Goal: Ask a question

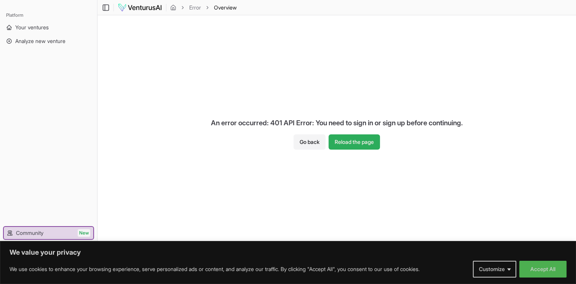
click at [367, 141] on button "Reload the page" at bounding box center [354, 141] width 51 height 15
click at [313, 140] on button "Go back" at bounding box center [310, 141] width 32 height 15
click at [559, 270] on button "Accept All" at bounding box center [542, 269] width 47 height 17
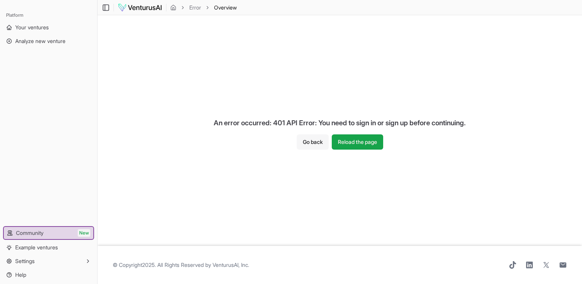
click at [311, 142] on button "Go back" at bounding box center [313, 141] width 32 height 15
click at [222, 6] on span "Overview" at bounding box center [225, 8] width 23 height 8
click at [175, 8] on icon "breadcrumb" at bounding box center [173, 7] width 5 height 5
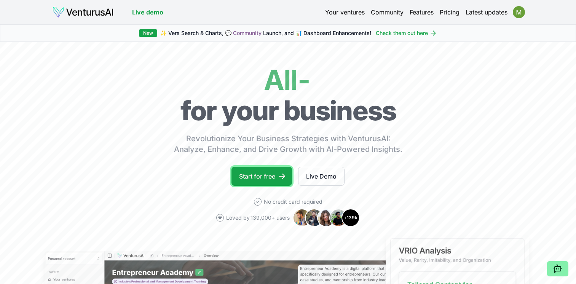
click at [257, 178] on link "Start for free" at bounding box center [262, 176] width 61 height 19
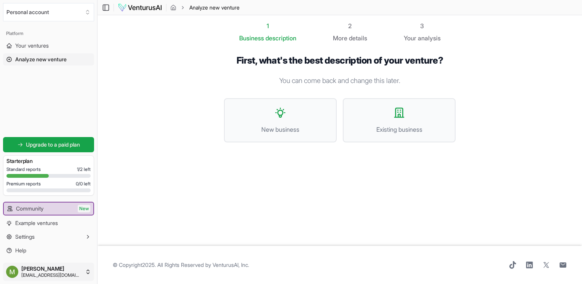
click at [59, 276] on html "We value your privacy We use cookies to enhance your browsing experience, serve…" at bounding box center [291, 142] width 582 height 284
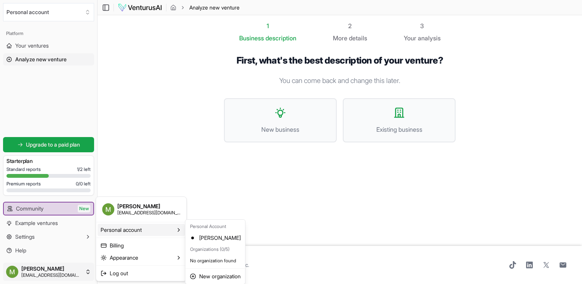
click at [176, 228] on icon at bounding box center [179, 230] width 6 height 6
click at [36, 45] on html "We value your privacy We use cookies to enhance your browsing experience, serve…" at bounding box center [291, 142] width 582 height 284
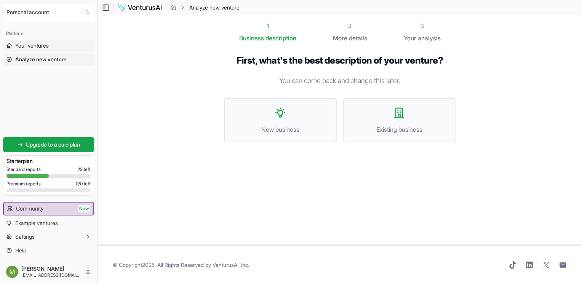
click at [36, 45] on span "Your ventures" at bounding box center [32, 46] width 34 height 8
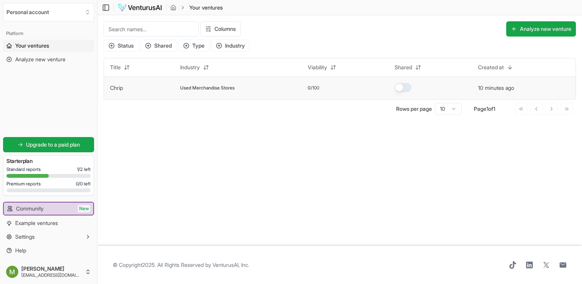
click at [216, 87] on span "Used Merchandise Stores" at bounding box center [207, 88] width 54 height 6
click at [121, 85] on link "Chrip" at bounding box center [116, 88] width 13 height 6
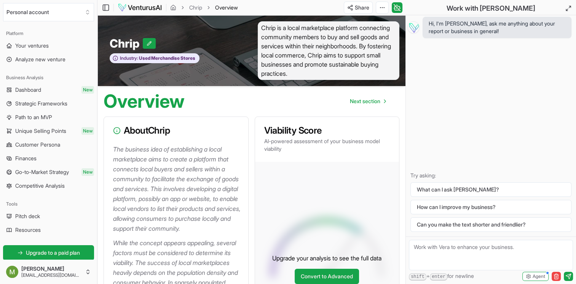
click at [285, 105] on div "Overview Next section" at bounding box center [251, 98] width 308 height 24
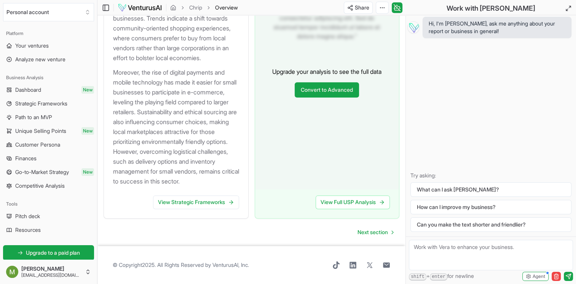
scroll to position [967, 0]
click at [27, 223] on ul "Pitch deck Resources" at bounding box center [48, 223] width 91 height 26
click at [38, 219] on span "Pitch deck" at bounding box center [27, 216] width 25 height 8
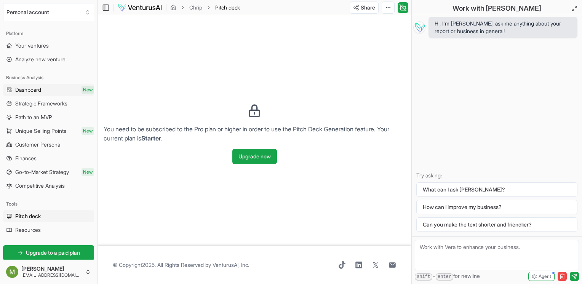
click at [57, 86] on link "Dashboard New" at bounding box center [48, 90] width 91 height 12
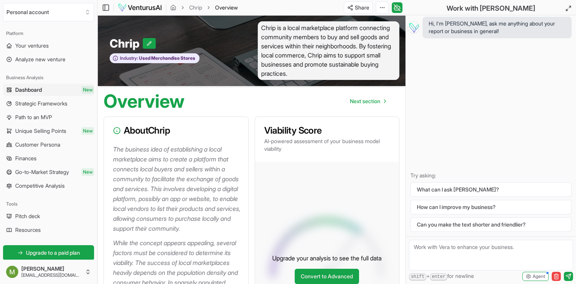
click at [466, 150] on div "Hi, I'm [PERSON_NAME], ask me anything about your report or business in general…" at bounding box center [491, 125] width 170 height 221
click at [73, 60] on link "Analyze new venture" at bounding box center [48, 59] width 91 height 12
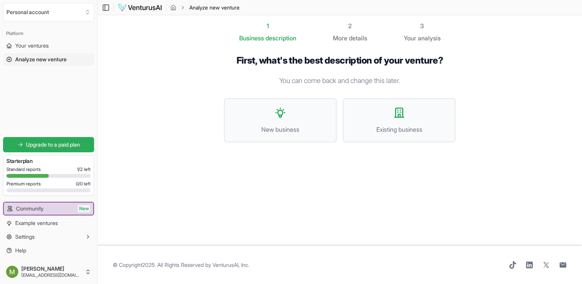
click at [80, 147] on span "Upgrade to a paid plan" at bounding box center [53, 145] width 54 height 8
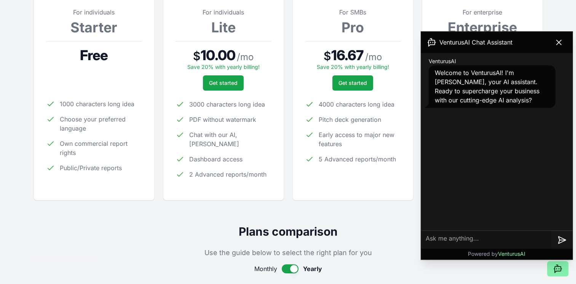
scroll to position [198, 0]
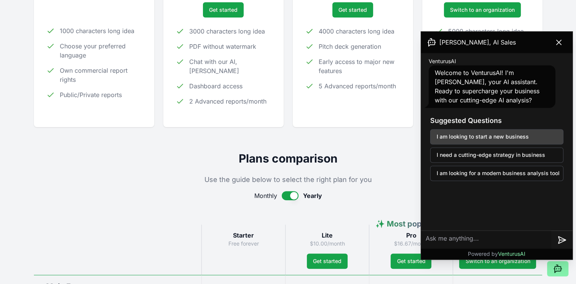
click at [501, 134] on button "I am looking to start a new business" at bounding box center [496, 136] width 133 height 15
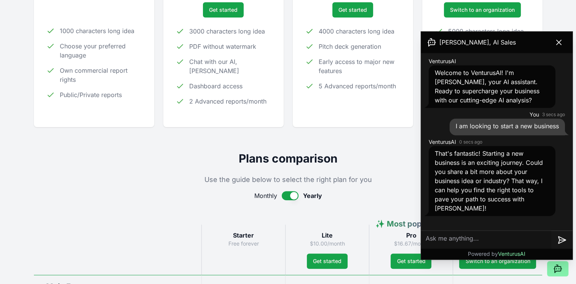
scroll to position [198, 0]
click at [468, 241] on textarea at bounding box center [486, 240] width 130 height 18
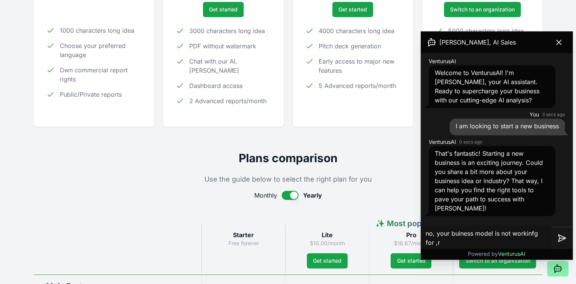
type textarea "no, your buiness model is not workinfg for ,r"
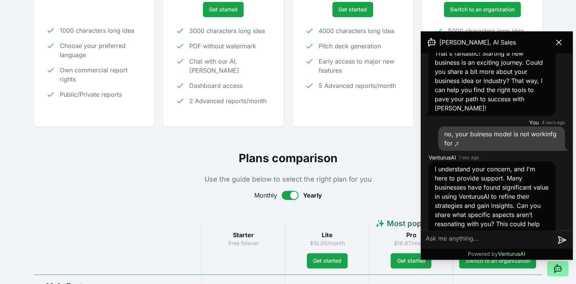
scroll to position [133, 0]
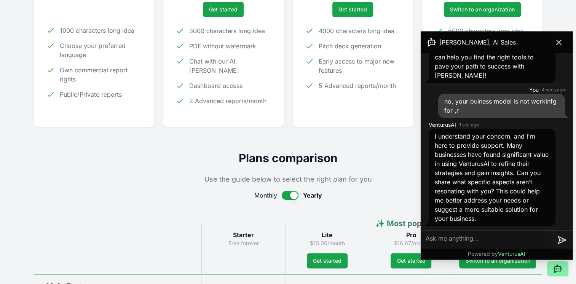
click at [500, 238] on textarea at bounding box center [486, 240] width 130 height 18
type textarea "I"
click at [482, 245] on textarea "I would like to see what the platform actually provides" at bounding box center [486, 238] width 130 height 24
click at [532, 243] on textarea "I would like to see what the platform actually provides but everything is" at bounding box center [486, 238] width 130 height 24
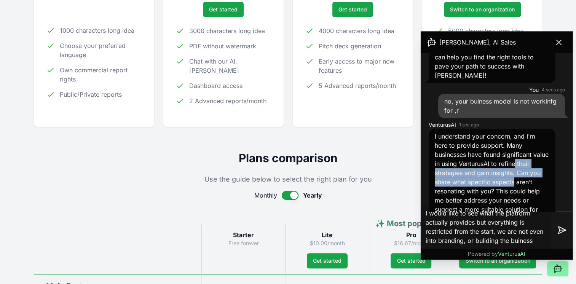
drag, startPoint x: 573, startPoint y: 165, endPoint x: 570, endPoint y: 177, distance: 13.1
click at [570, 177] on div "[PERSON_NAME], AI Sales VenturusAI Welcome to VenturusAI! I'm [PERSON_NAME], yo…" at bounding box center [497, 145] width 152 height 228
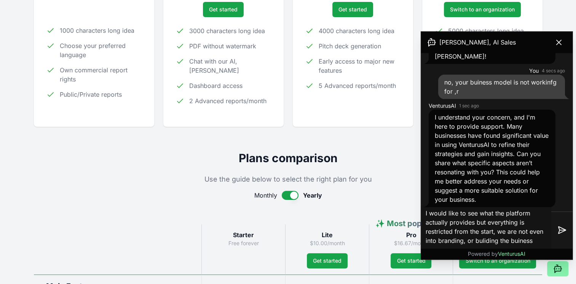
click at [513, 201] on div "I understand your concern, and I'm here to provide support. Many businesses hav…" at bounding box center [492, 158] width 127 height 97
click at [488, 198] on div "I understand your concern, and I'm here to provide support. Many businesses hav…" at bounding box center [492, 158] width 127 height 97
click at [471, 201] on span "I understand your concern, and I'm here to provide support. Many businesses hav…" at bounding box center [492, 158] width 114 height 90
click at [496, 201] on div "I understand your concern, and I'm here to provide support. Many businesses hav…" at bounding box center [492, 158] width 127 height 97
click at [484, 201] on div "I understand your concern, and I'm here to provide support. Many businesses hav…" at bounding box center [492, 158] width 127 height 97
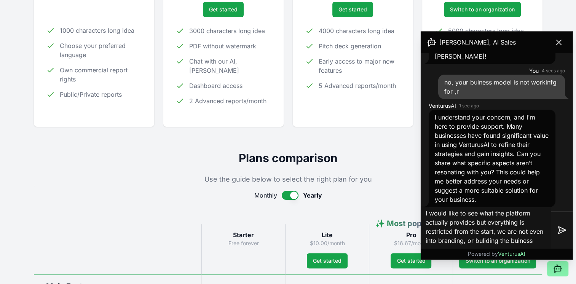
click at [519, 231] on textarea "I would like to see what the platform actually provides but everything is restr…" at bounding box center [486, 230] width 130 height 49
click at [538, 238] on textarea "I would like to see what the platform actually provides but everything is restr…" at bounding box center [486, 230] width 130 height 49
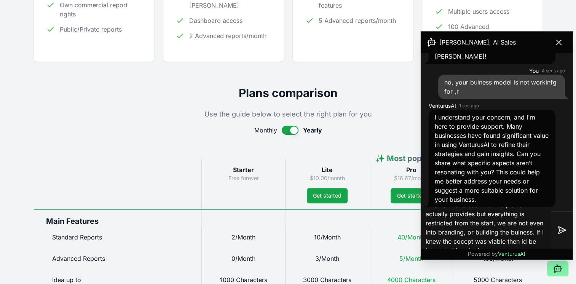
scroll to position [12, 0]
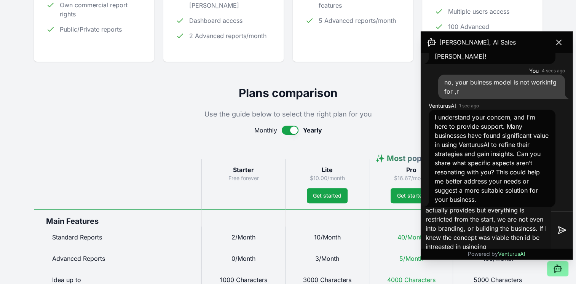
click at [502, 242] on textarea "I would like to see what the platform actually provides but everything is restr…" at bounding box center [486, 230] width 130 height 49
click at [525, 244] on textarea "I would like to see what the platform actually provides but everything is restr…" at bounding box center [486, 230] width 130 height 49
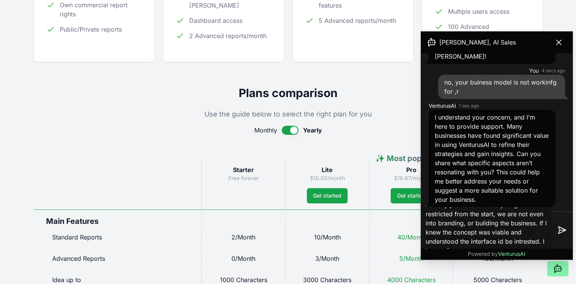
scroll to position [21, 0]
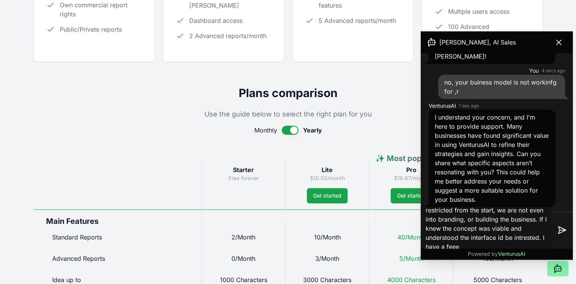
click at [511, 251] on span "VenturusAI" at bounding box center [511, 254] width 27 height 6
click at [510, 250] on p "Powered by [PERSON_NAME]" at bounding box center [497, 254] width 58 height 8
click at [505, 248] on textarea "I would like to see what the platform actually provides but everything is restr…" at bounding box center [486, 230] width 130 height 49
click at [487, 244] on textarea "I would like to see what the platform actually provides but everything is restr…" at bounding box center [486, 230] width 130 height 49
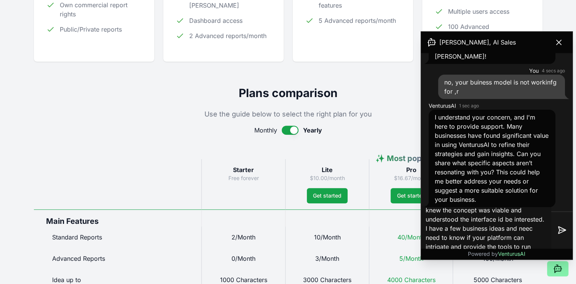
scroll to position [49, 0]
drag, startPoint x: 461, startPoint y: 229, endPoint x: 452, endPoint y: 233, distance: 9.2
click at [452, 233] on textarea "I would like to see what the platform actually provides but everything is restr…" at bounding box center [486, 230] width 130 height 49
click at [471, 228] on textarea "I would like to see what the platform actually provides but everything is restr…" at bounding box center [486, 230] width 130 height 49
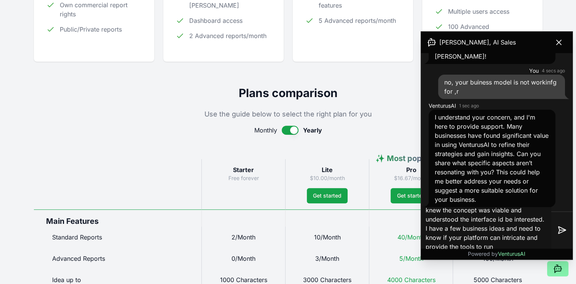
click at [474, 235] on textarea "I would like to see what the platform actually provides but everything is restr…" at bounding box center [486, 230] width 130 height 49
click at [507, 247] on textarea "I would like to see what the platform actually provides but everything is restr…" at bounding box center [486, 230] width 130 height 49
click at [542, 247] on textarea "I would like to see what the platform actually provides but everything is restr…" at bounding box center [486, 230] width 130 height 49
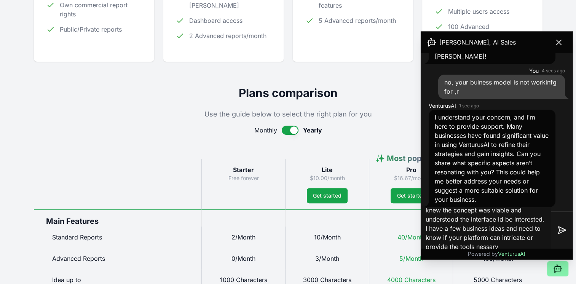
scroll to position [49, 0]
type textarea "I would like to see what the platform actually provides but everything is restr…"
click at [561, 234] on icon at bounding box center [561, 230] width 9 height 9
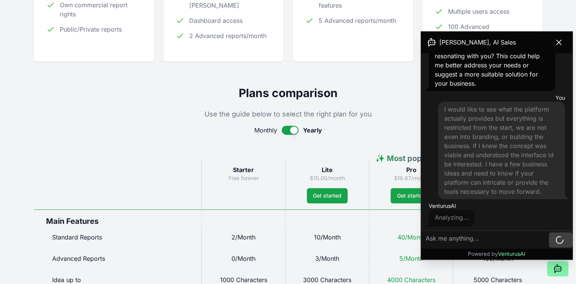
scroll to position [268, 0]
click at [331, 126] on div "Monthly Yearly" at bounding box center [288, 130] width 509 height 9
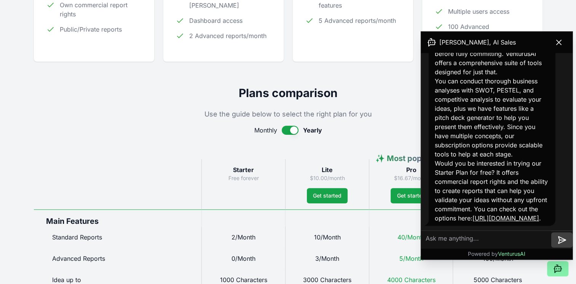
scroll to position [459, 0]
click at [556, 42] on icon at bounding box center [558, 42] width 9 height 9
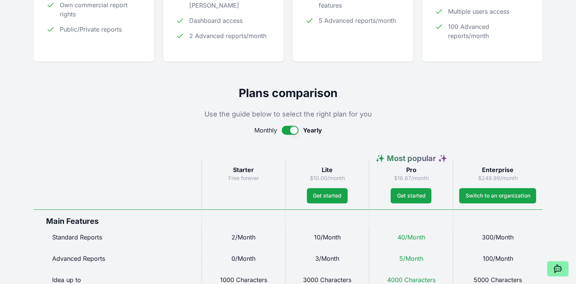
scroll to position [145, 0]
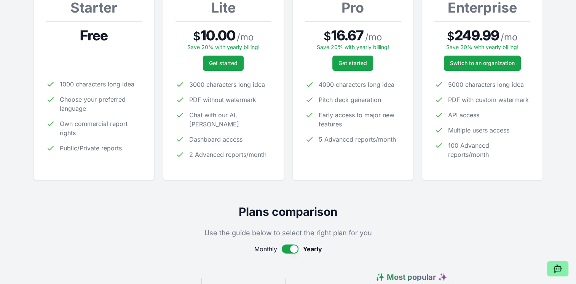
click at [567, 139] on div at bounding box center [288, 139] width 576 height 0
click at [562, 274] on button at bounding box center [557, 268] width 21 height 15
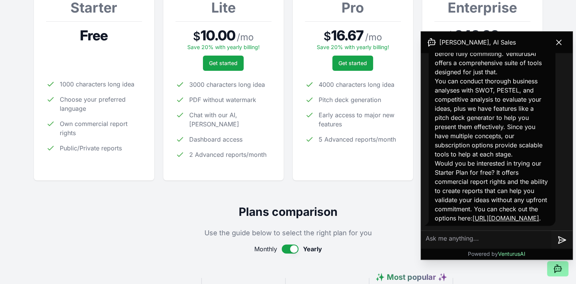
scroll to position [459, 0]
click at [471, 244] on textarea at bounding box center [486, 240] width 130 height 18
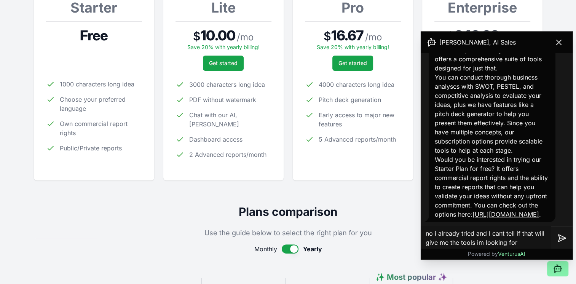
type textarea "no i already tried and I cant tell if that will give me the tools im looking for"
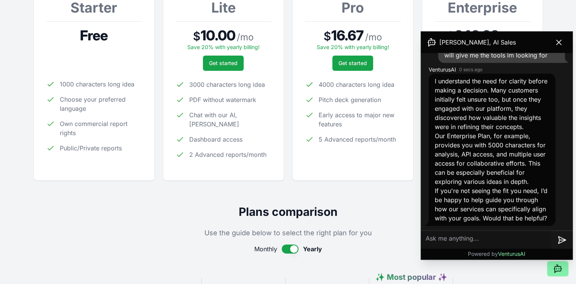
scroll to position [675, 0]
click at [476, 239] on textarea at bounding box center [486, 240] width 130 height 18
type textarea "no"
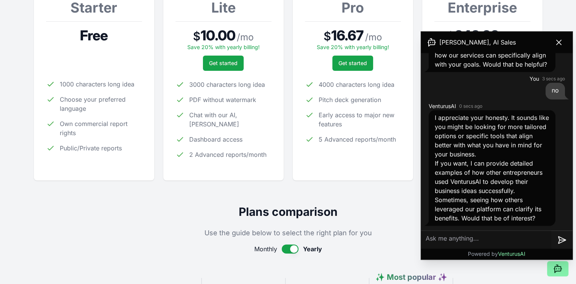
scroll to position [829, 0]
type textarea "n"
type textarea "No I thought your program would work"
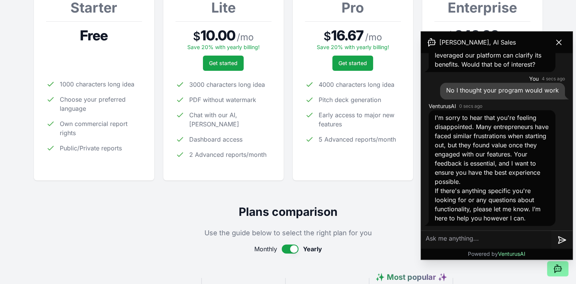
scroll to position [990, 0]
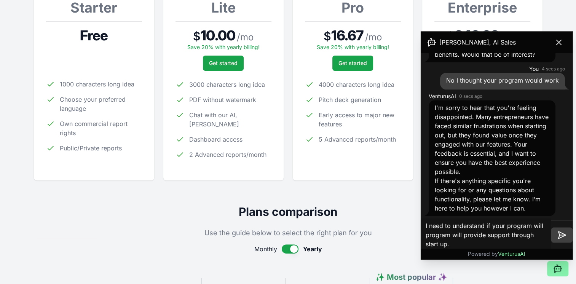
type textarea "I need to understand if your program will program will provide support through …"
click at [560, 230] on button at bounding box center [561, 234] width 21 height 15
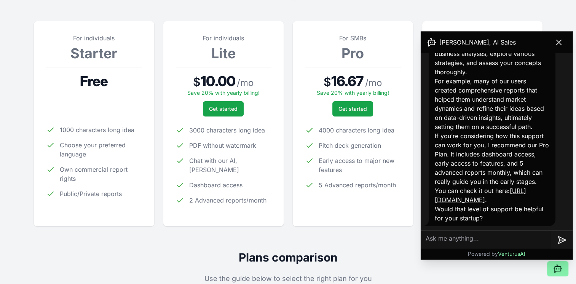
scroll to position [1262, 0]
click at [483, 232] on textarea at bounding box center [486, 240] width 130 height 18
type textarea "d"
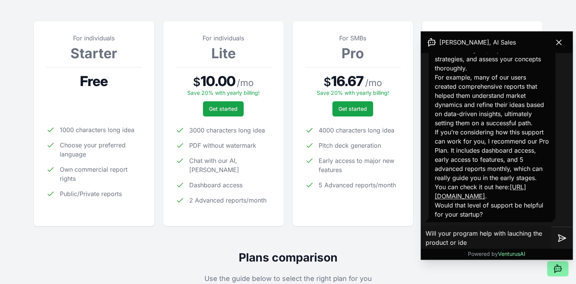
type textarea "Will your program help with lauching the product or idea"
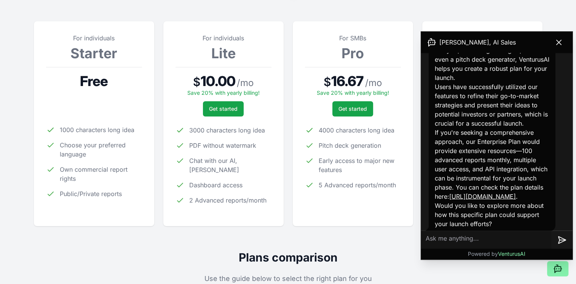
scroll to position [1487, 0]
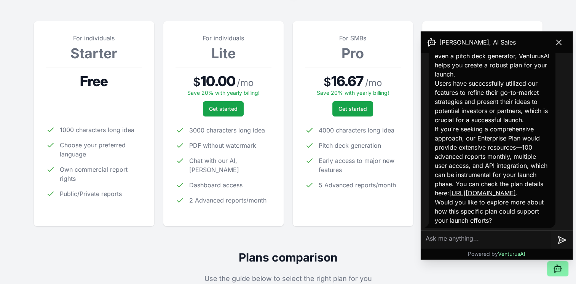
click at [473, 246] on textarea at bounding box center [486, 240] width 130 height 18
type textarea "ill it help with finding funding if needed"
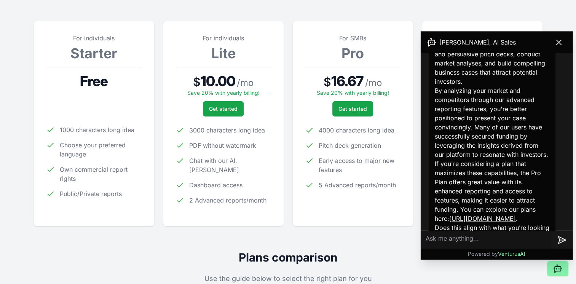
scroll to position [1751, 0]
